Goal: Transaction & Acquisition: Purchase product/service

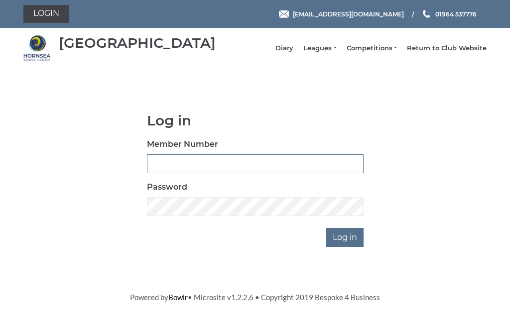
click at [187, 167] on input "Member Number" at bounding box center [255, 163] width 216 height 19
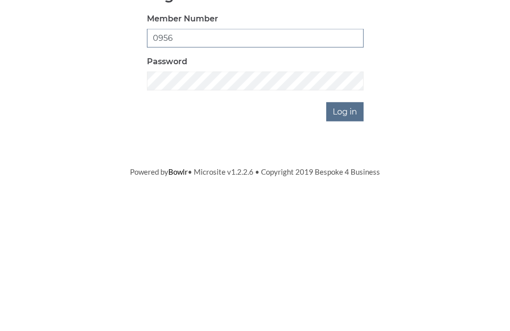
type input "0956"
click at [349, 228] on input "Log in" at bounding box center [344, 237] width 37 height 19
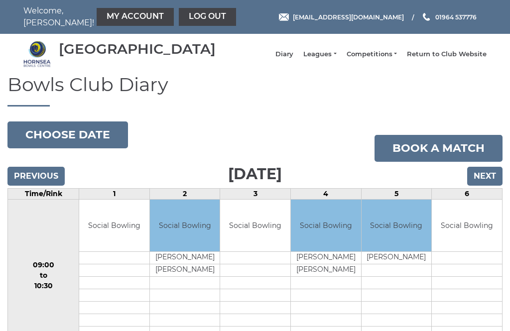
click at [111, 22] on link "My Account" at bounding box center [135, 17] width 77 height 18
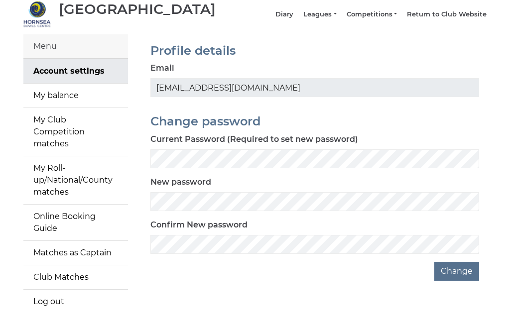
scroll to position [39, 0]
click at [54, 108] on link "My balance" at bounding box center [75, 96] width 104 height 24
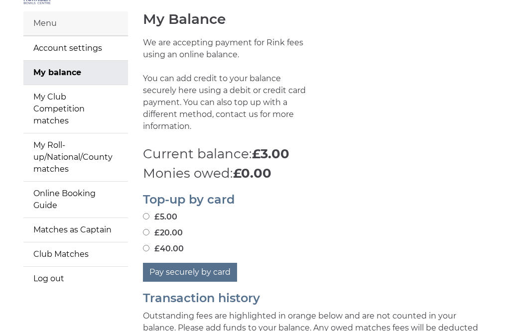
scroll to position [74, 0]
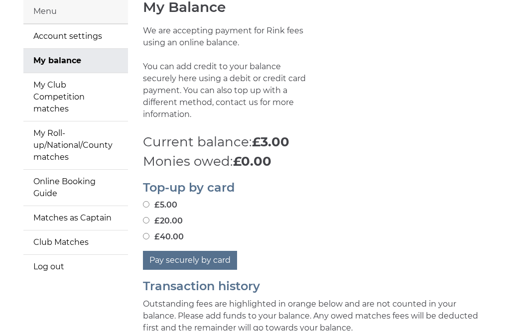
click at [147, 202] on input "£5.00" at bounding box center [146, 205] width 6 height 6
radio input "true"
click at [144, 202] on input "£5.00" at bounding box center [146, 205] width 6 height 6
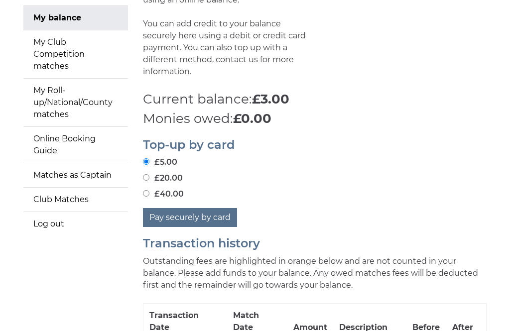
click at [145, 158] on input "£5.00" at bounding box center [146, 161] width 6 height 6
click at [187, 208] on button "Pay securely by card" at bounding box center [190, 217] width 94 height 19
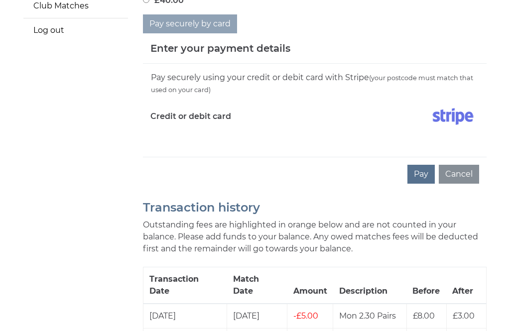
scroll to position [327, 0]
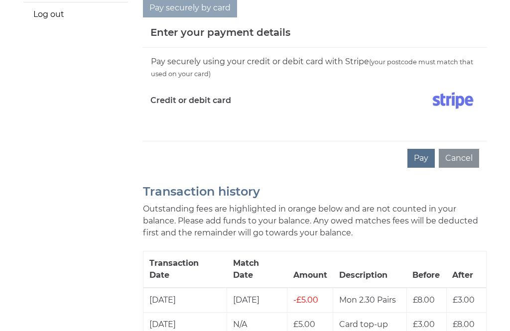
click at [426, 154] on button "Pay" at bounding box center [420, 158] width 27 height 19
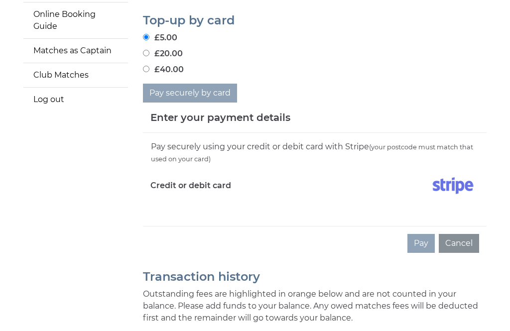
scroll to position [229, 0]
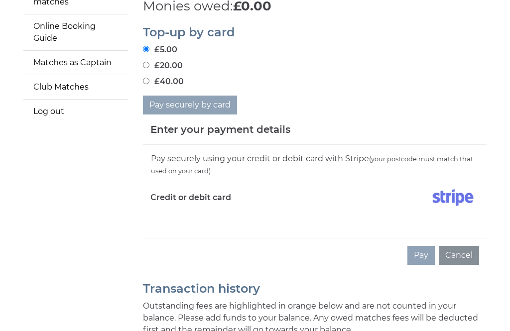
click at [379, 231] on div "Pay securely using your credit or debit card with Stripe (your postcode must ma…" at bounding box center [314, 191] width 343 height 93
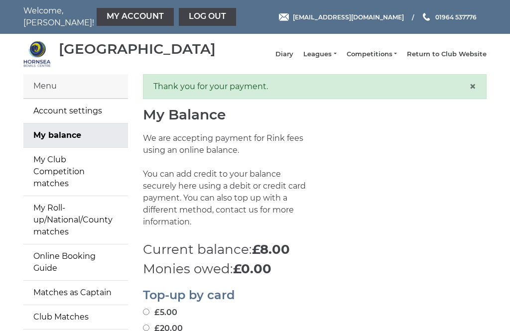
click at [331, 59] on link "Leagues" at bounding box center [319, 54] width 33 height 9
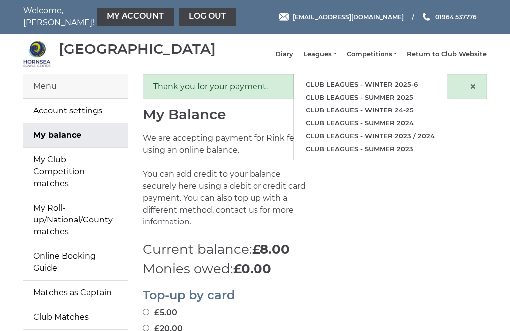
click at [376, 88] on link "Club leagues - Winter 2025-6" at bounding box center [370, 84] width 153 height 13
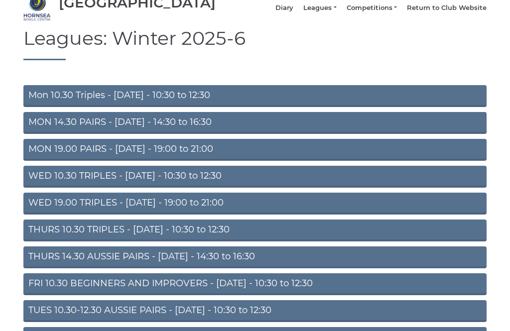
scroll to position [88, 0]
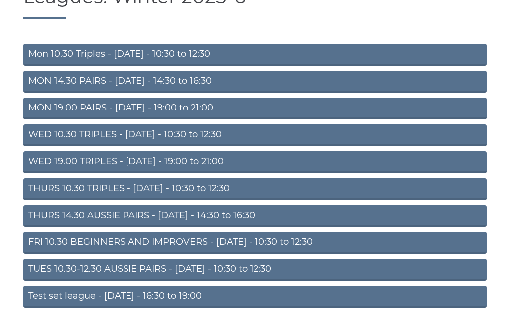
click at [95, 223] on link "THURS 14.30 AUSSIE PAIRS - Thursday - 14:30 to 16:30" at bounding box center [254, 216] width 463 height 22
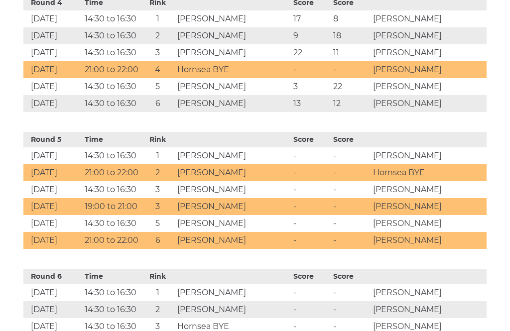
scroll to position [957, 0]
